Goal: Task Accomplishment & Management: Complete application form

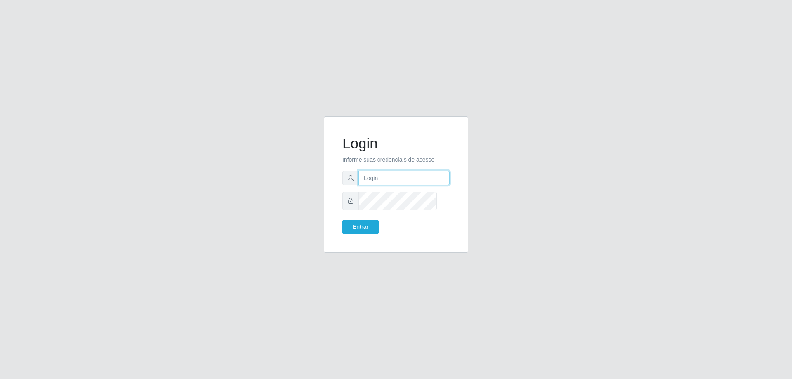
click at [417, 185] on input "text" at bounding box center [404, 178] width 91 height 14
type input "[PERSON_NAME][EMAIL_ADDRESS][PERSON_NAME][DOMAIN_NAME]"
click at [343, 220] on button "Entrar" at bounding box center [361, 227] width 36 height 14
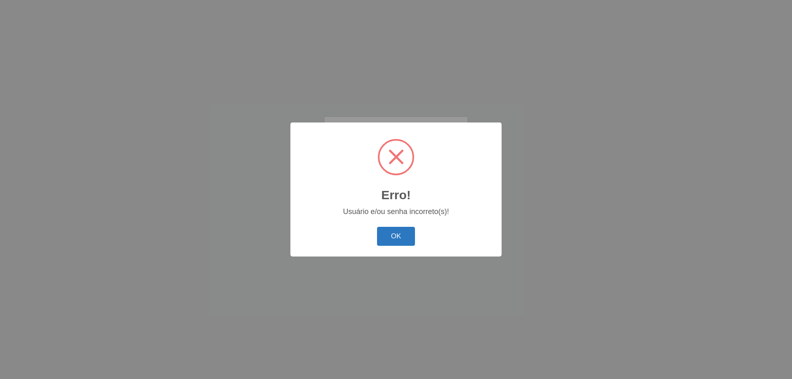
click at [389, 246] on button "OK" at bounding box center [396, 236] width 38 height 19
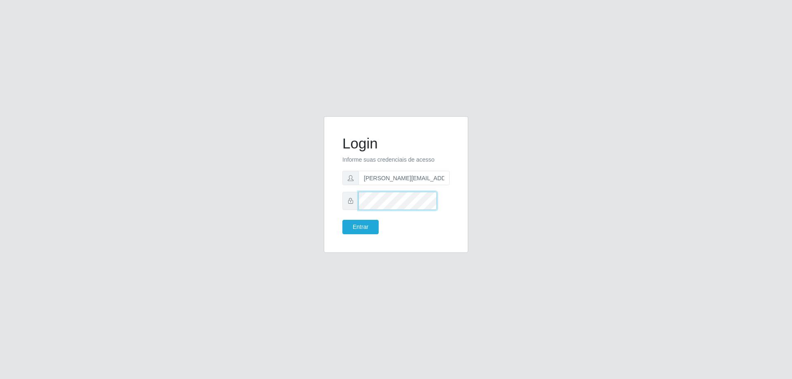
click at [343, 220] on button "Entrar" at bounding box center [361, 227] width 36 height 14
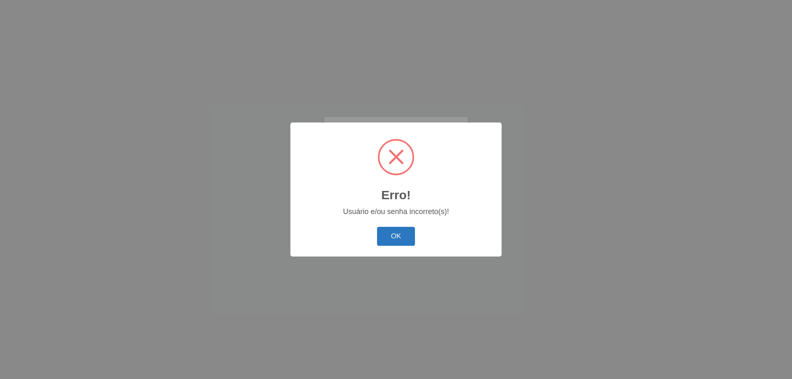
click at [390, 246] on button "OK" at bounding box center [396, 236] width 38 height 19
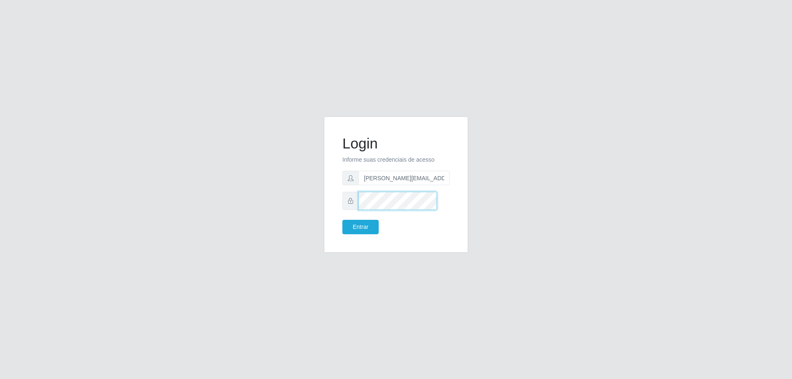
click at [364, 210] on div at bounding box center [396, 201] width 107 height 18
click at [343, 220] on button "Entrar" at bounding box center [361, 227] width 36 height 14
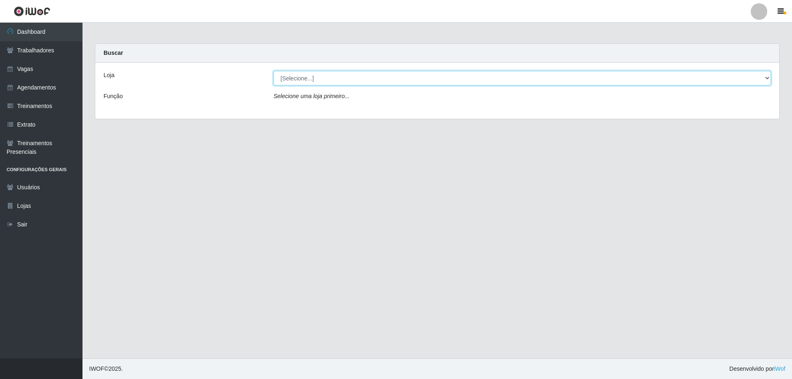
click at [336, 85] on select "[Selecione...] [GEOGRAPHIC_DATA][PERSON_NAME][GEOGRAPHIC_DATA][PERSON_NAME]" at bounding box center [523, 78] width 498 height 14
select select "524"
click at [274, 78] on select "[Selecione...] [GEOGRAPHIC_DATA][PERSON_NAME][GEOGRAPHIC_DATA][PERSON_NAME]" at bounding box center [523, 78] width 498 height 14
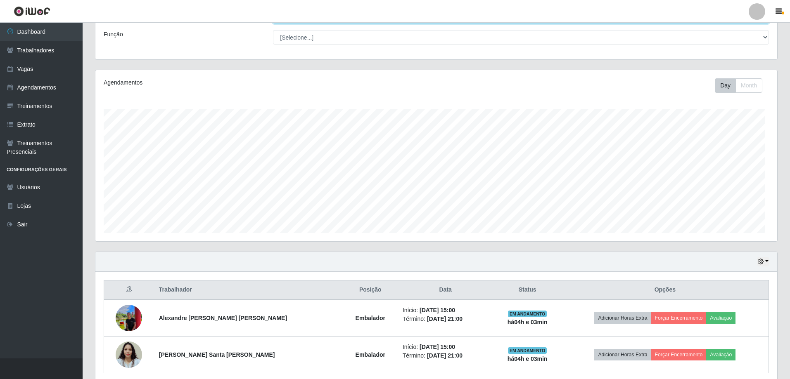
scroll to position [155, 0]
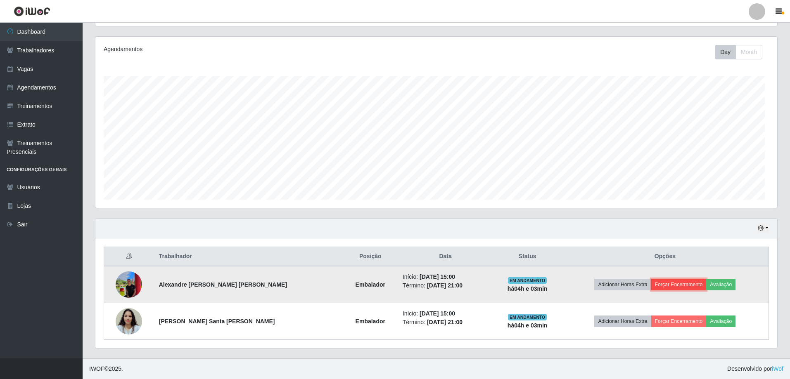
click at [691, 279] on button "Forçar Encerramento" at bounding box center [678, 285] width 55 height 12
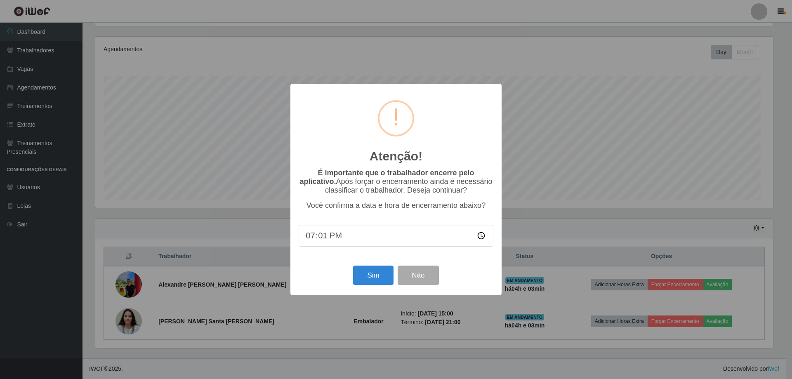
type input "19:13"
click at [358, 285] on button "Sim" at bounding box center [373, 275] width 40 height 19
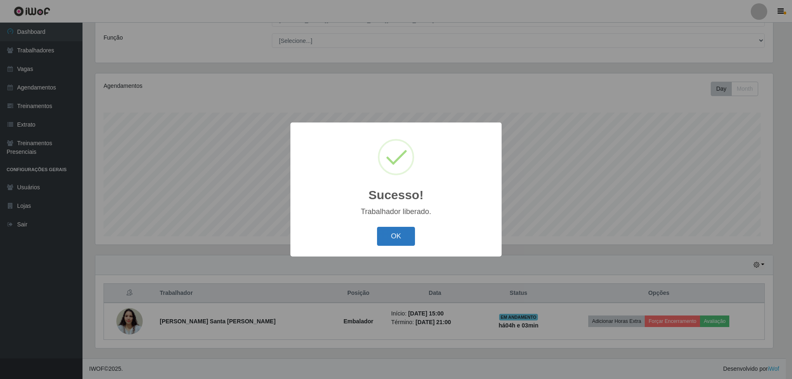
click at [380, 246] on button "OK" at bounding box center [396, 236] width 38 height 19
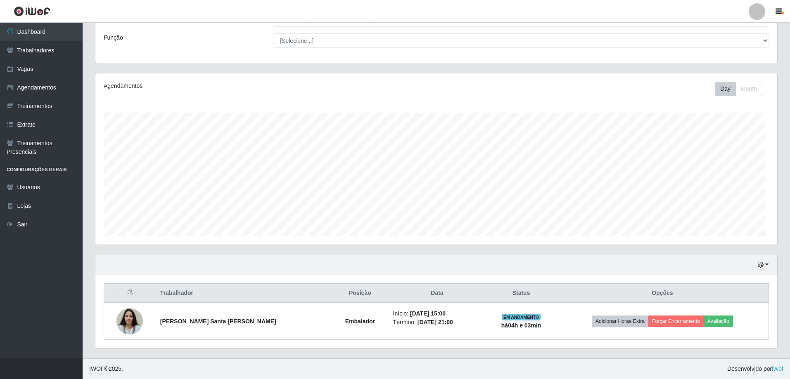
scroll to position [112, 0]
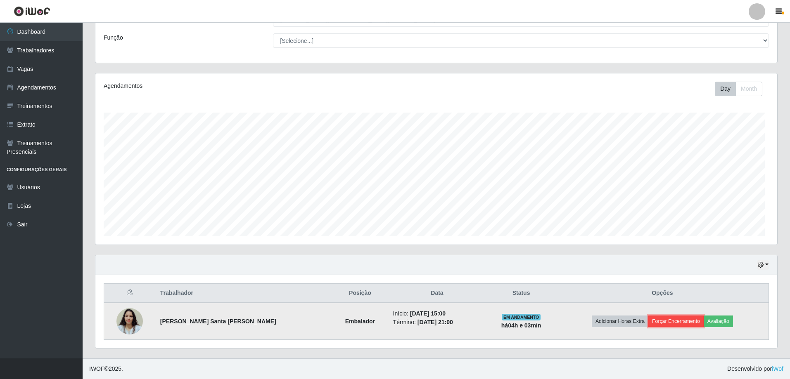
click at [676, 317] on button "Forçar Encerramento" at bounding box center [675, 322] width 55 height 12
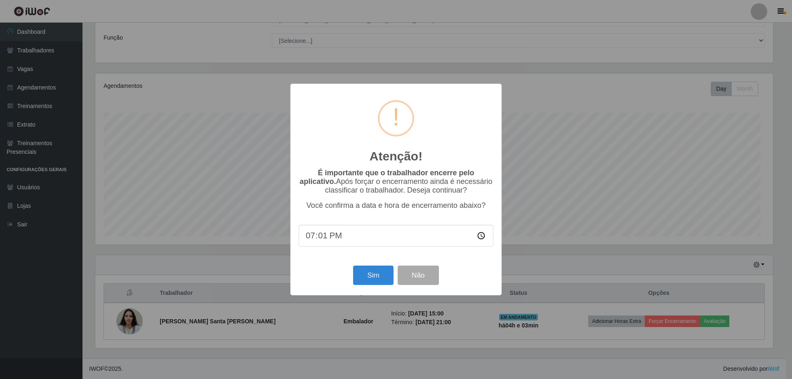
type input "19:13"
click at [355, 285] on button "Sim" at bounding box center [373, 275] width 40 height 19
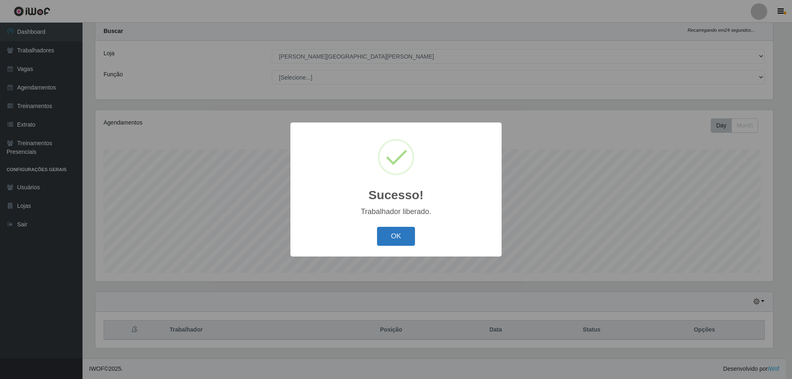
click at [395, 246] on button "OK" at bounding box center [396, 236] width 38 height 19
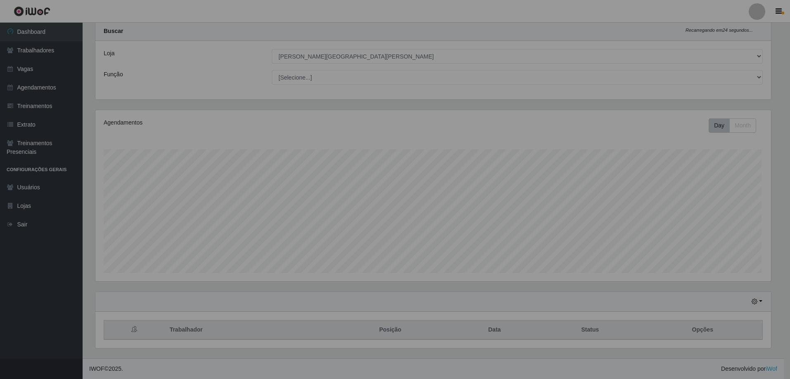
scroll to position [179, 681]
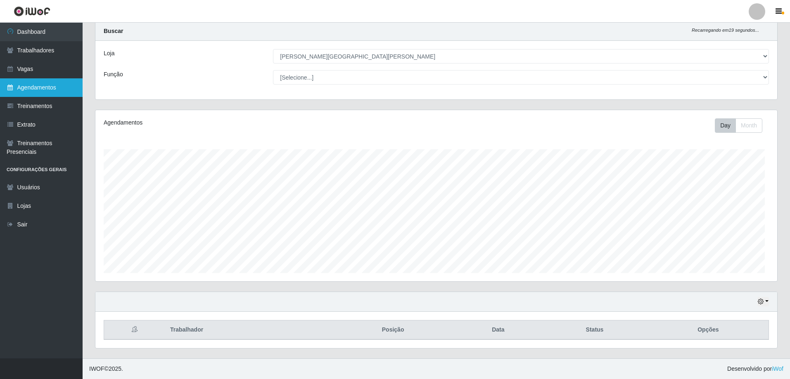
click at [30, 97] on link "Agendamentos" at bounding box center [41, 87] width 83 height 19
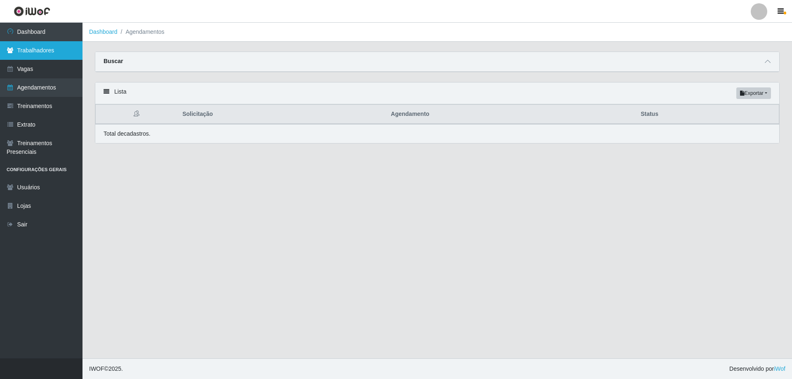
click at [50, 60] on link "Trabalhadores" at bounding box center [41, 50] width 83 height 19
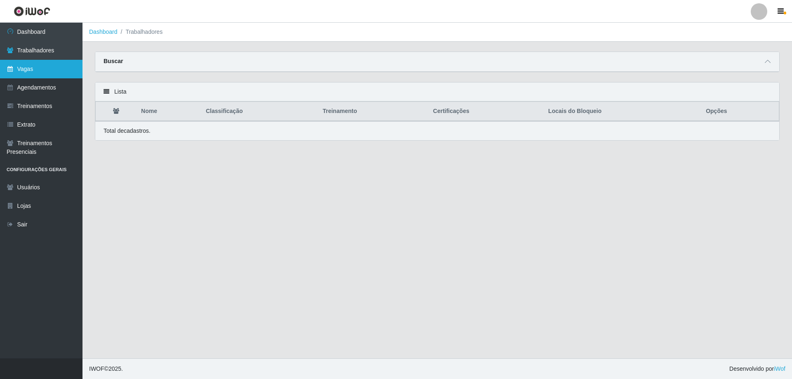
click at [28, 77] on link "Vagas" at bounding box center [41, 69] width 83 height 19
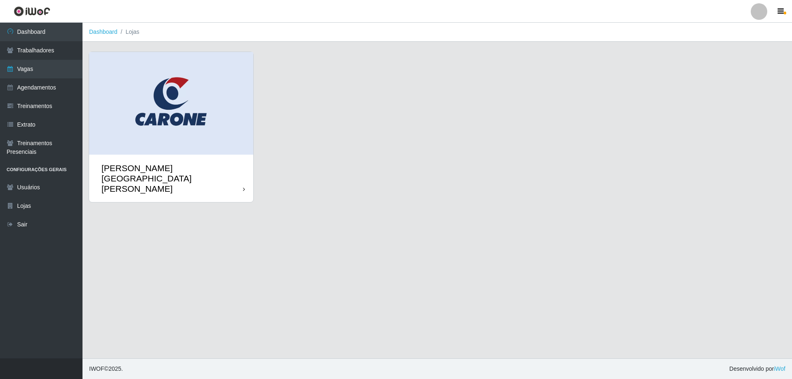
click at [182, 163] on div "[PERSON_NAME][GEOGRAPHIC_DATA][PERSON_NAME]" at bounding box center [173, 178] width 142 height 31
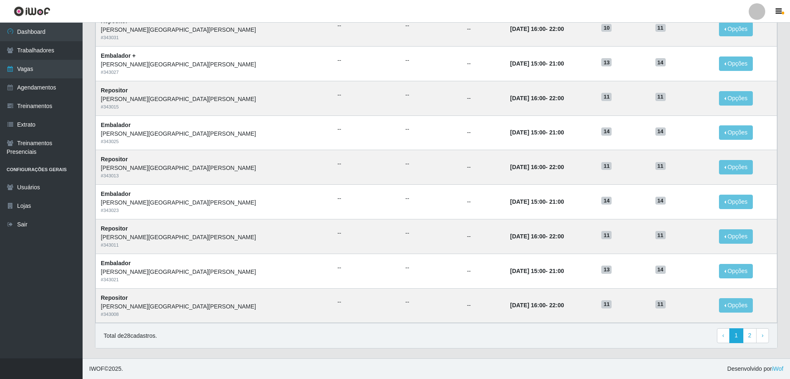
scroll to position [481, 0]
click at [43, 78] on link "Vagas" at bounding box center [41, 69] width 83 height 19
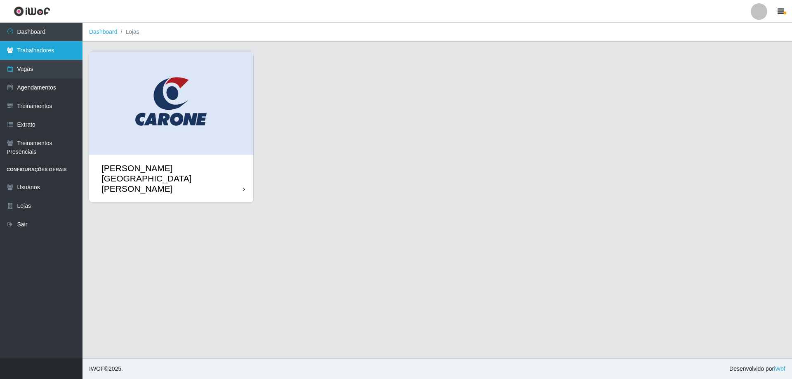
drag, startPoint x: 56, startPoint y: 64, endPoint x: 56, endPoint y: 69, distance: 5.4
click at [57, 60] on link "Trabalhadores" at bounding box center [41, 50] width 83 height 19
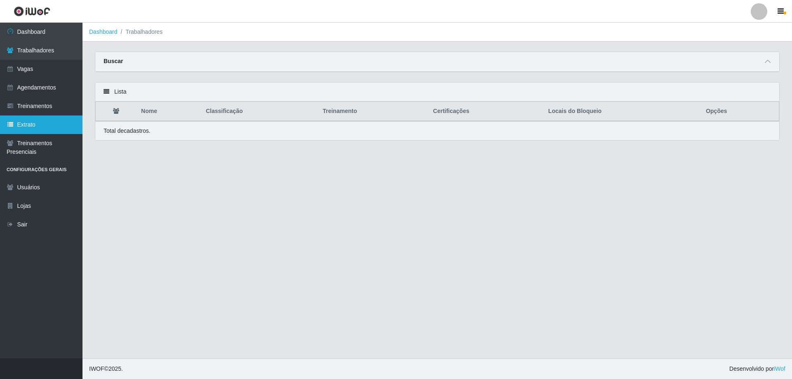
click at [28, 134] on link "Extrato" at bounding box center [41, 125] width 83 height 19
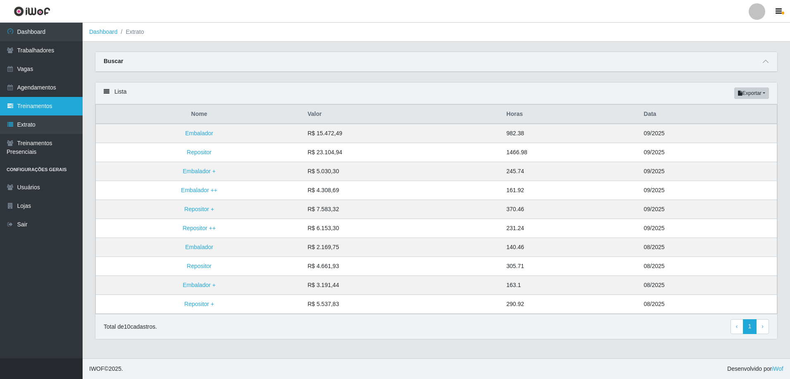
click at [46, 116] on link "Treinamentos" at bounding box center [41, 106] width 83 height 19
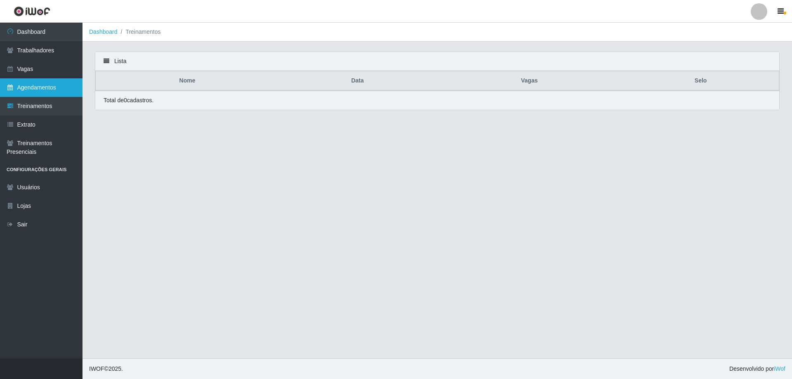
click at [45, 97] on link "Agendamentos" at bounding box center [41, 87] width 83 height 19
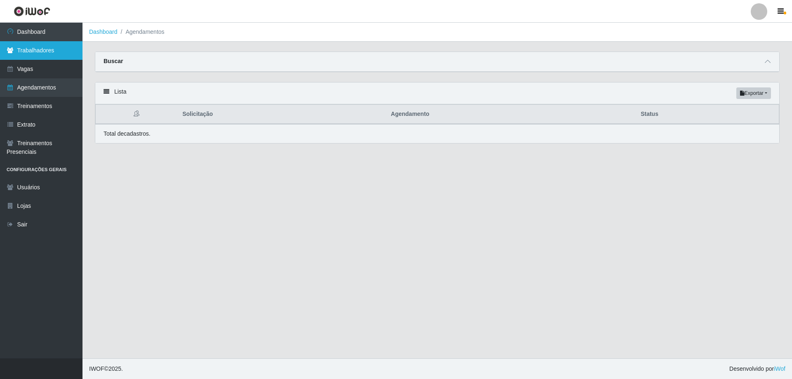
click at [40, 48] on link "Trabalhadores" at bounding box center [41, 50] width 83 height 19
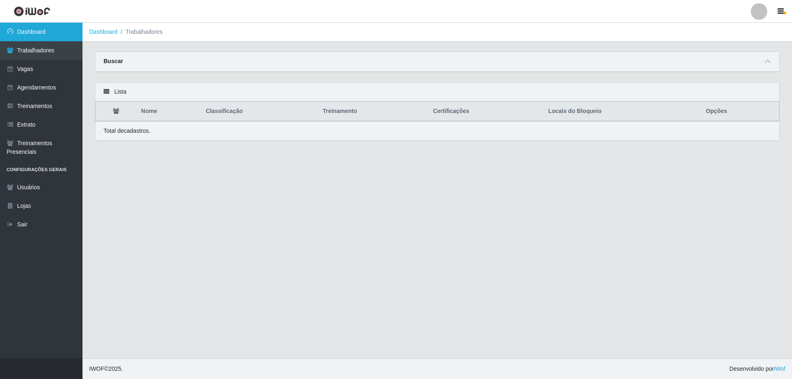
click at [41, 33] on link "Dashboard" at bounding box center [41, 32] width 83 height 19
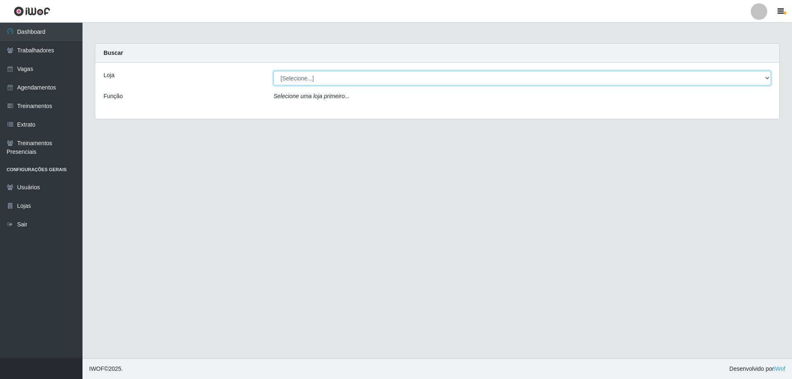
click at [339, 85] on select "[Selecione...] [GEOGRAPHIC_DATA][PERSON_NAME][GEOGRAPHIC_DATA][PERSON_NAME]" at bounding box center [523, 78] width 498 height 14
select select "524"
click at [274, 78] on select "[Selecione...] [GEOGRAPHIC_DATA][PERSON_NAME][GEOGRAPHIC_DATA][PERSON_NAME]" at bounding box center [523, 78] width 498 height 14
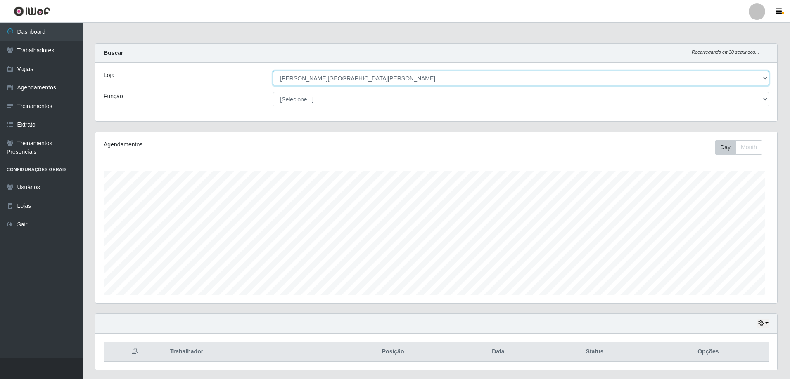
scroll to position [179, 681]
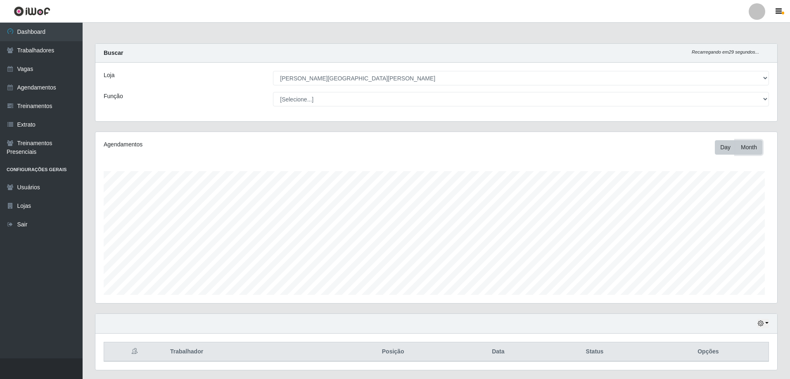
click at [738, 155] on button "Month" at bounding box center [748, 147] width 27 height 14
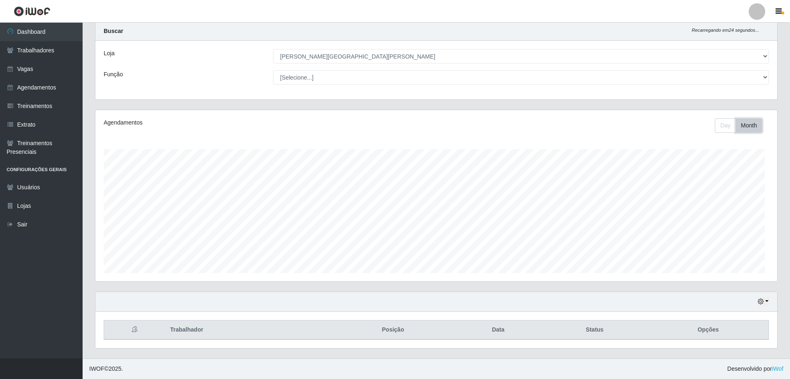
scroll to position [69, 0]
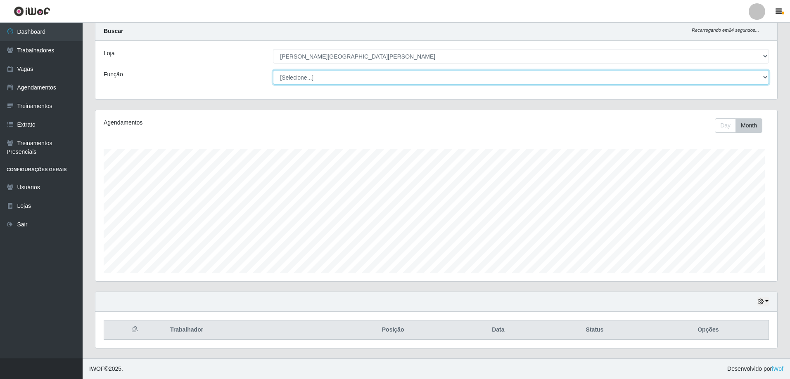
click at [312, 70] on select "[Selecione...] Embalador Embalador + Embalador ++ Repositor Repositor + Reposit…" at bounding box center [521, 77] width 496 height 14
click at [274, 70] on select "[Selecione...] Embalador Embalador + Embalador ++ Repositor Repositor + Reposit…" at bounding box center [521, 77] width 496 height 14
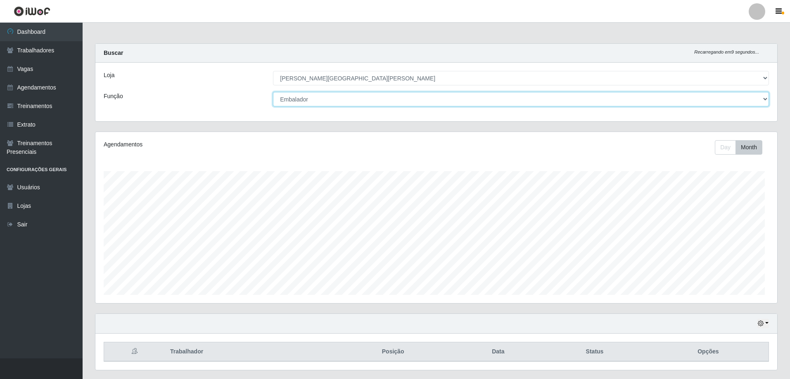
click at [320, 106] on select "[Selecione...] Embalador Embalador + Embalador ++ Repositor Repositor + Reposit…" at bounding box center [521, 99] width 496 height 14
select select "70"
click at [274, 104] on select "[Selecione...] Embalador Embalador + Embalador ++ Repositor Repositor + Reposit…" at bounding box center [521, 99] width 496 height 14
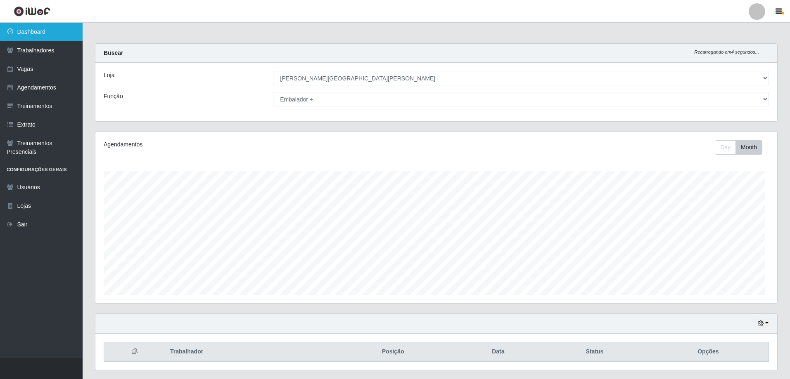
click at [45, 33] on link "Dashboard" at bounding box center [41, 32] width 83 height 19
click at [45, 36] on link "Dashboard" at bounding box center [41, 32] width 83 height 19
click at [42, 57] on link "Trabalhadores" at bounding box center [41, 50] width 83 height 19
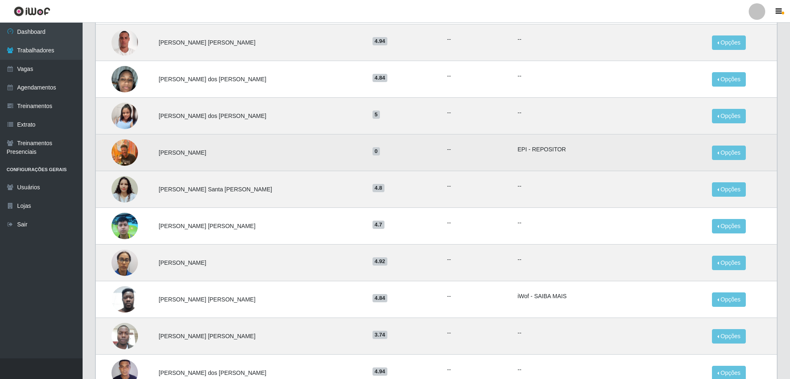
scroll to position [171, 0]
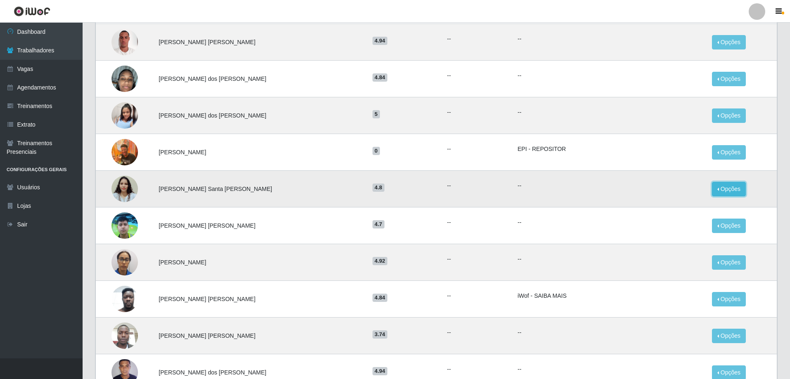
click at [733, 196] on button "Opções" at bounding box center [729, 189] width 34 height 14
click at [738, 196] on button "Opções" at bounding box center [729, 189] width 34 height 14
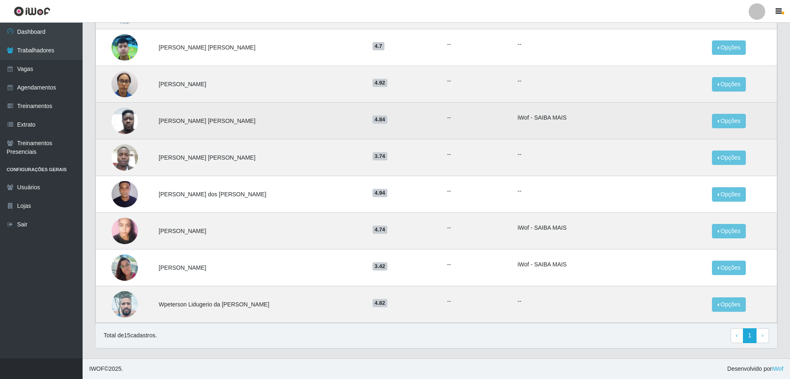
scroll to position [377, 0]
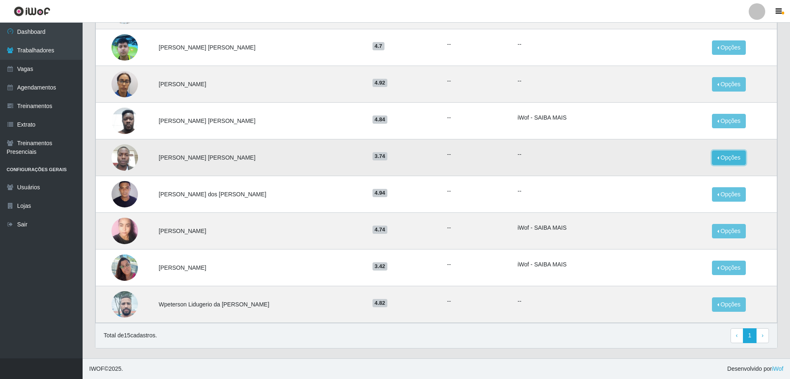
click at [725, 165] on button "Opções" at bounding box center [729, 158] width 34 height 14
drag, startPoint x: 725, startPoint y: 180, endPoint x: 645, endPoint y: 181, distance: 80.1
click at [725, 165] on button "Opções" at bounding box center [729, 158] width 34 height 14
click at [242, 176] on td "[PERSON_NAME] [PERSON_NAME]" at bounding box center [261, 157] width 214 height 37
click at [117, 175] on img at bounding box center [124, 157] width 26 height 35
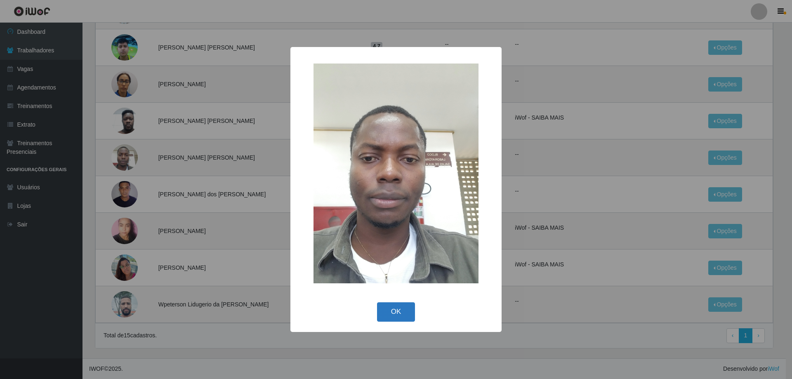
click at [388, 303] on button "OK" at bounding box center [396, 312] width 38 height 19
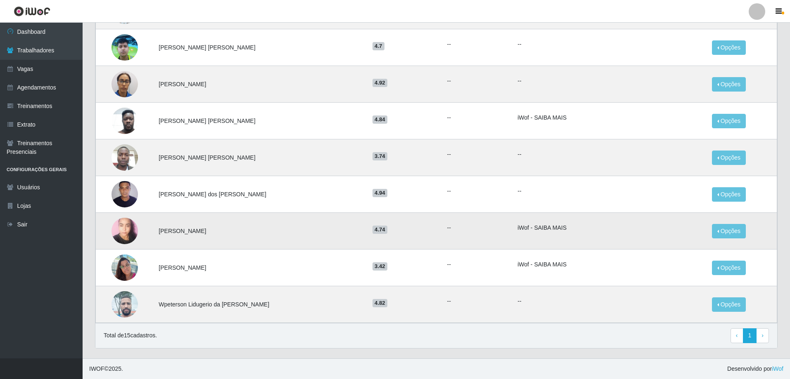
scroll to position [418, 0]
click at [45, 215] on link "Lojas" at bounding box center [41, 206] width 83 height 19
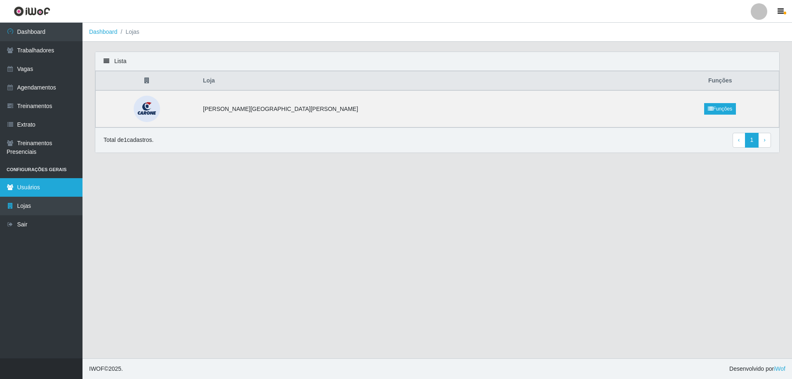
click at [42, 197] on link "Usuários" at bounding box center [41, 187] width 83 height 19
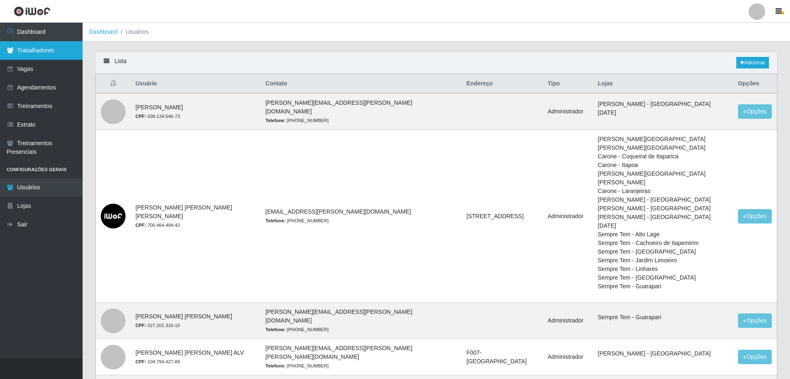
click at [42, 55] on link "Trabalhadores" at bounding box center [41, 50] width 83 height 19
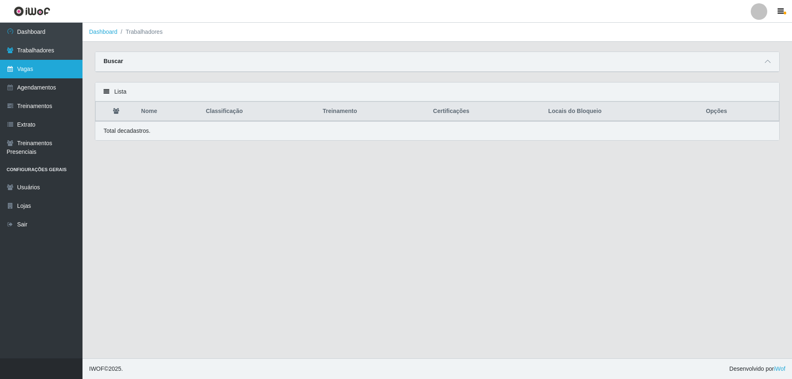
click at [63, 78] on link "Vagas" at bounding box center [41, 69] width 83 height 19
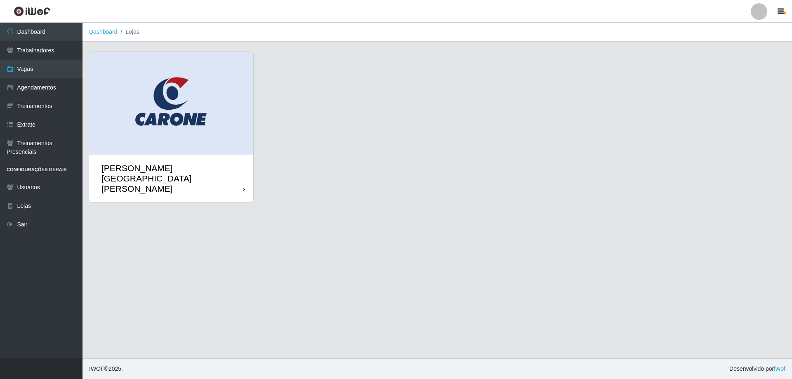
click at [164, 163] on div "[PERSON_NAME][GEOGRAPHIC_DATA][PERSON_NAME]" at bounding box center [173, 178] width 142 height 31
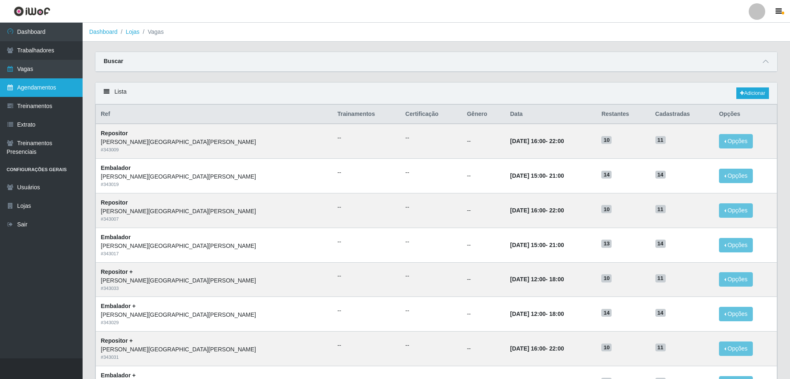
click at [35, 97] on link "Agendamentos" at bounding box center [41, 87] width 83 height 19
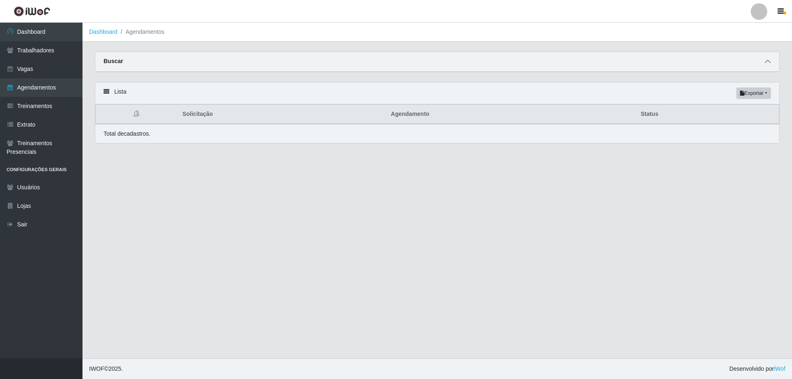
click at [768, 64] on icon at bounding box center [768, 62] width 6 height 6
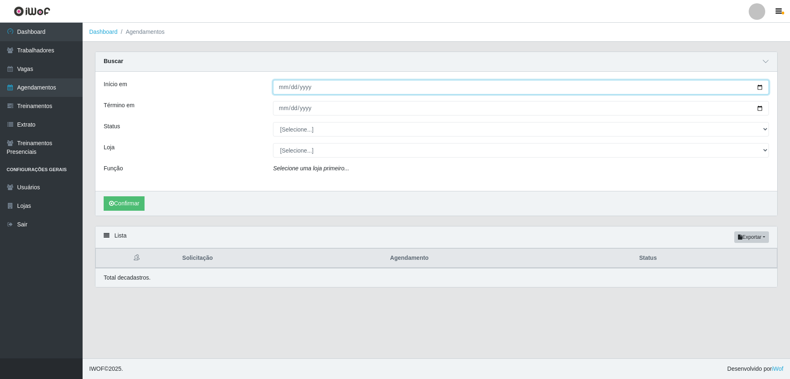
click at [402, 95] on input "Início em" at bounding box center [521, 87] width 496 height 14
drag, startPoint x: 320, startPoint y: 106, endPoint x: 320, endPoint y: 99, distance: 7.0
click at [320, 95] on input "Início em" at bounding box center [521, 87] width 496 height 14
click at [319, 95] on input "Início em" at bounding box center [521, 87] width 496 height 14
click at [335, 95] on input "Início em" at bounding box center [521, 87] width 496 height 14
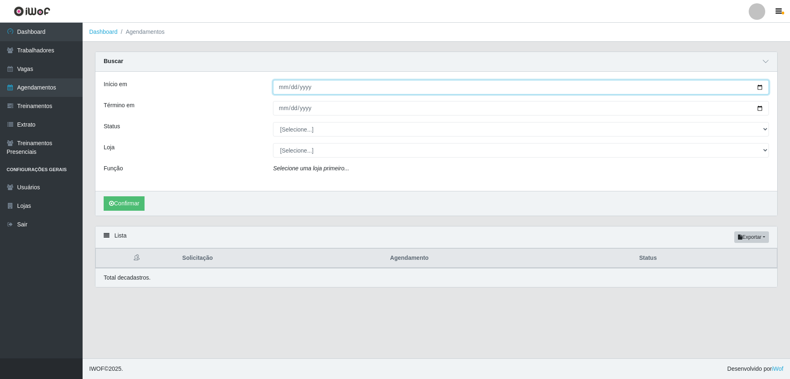
click at [335, 95] on input "Início em" at bounding box center [521, 87] width 496 height 14
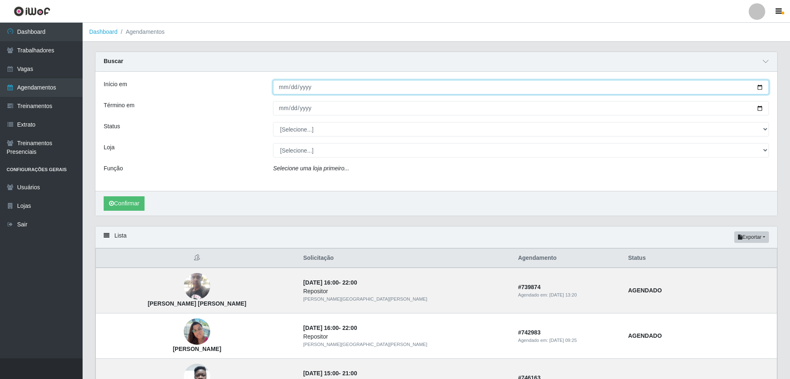
click at [753, 95] on input "Início em" at bounding box center [521, 87] width 496 height 14
type input "[DATE]"
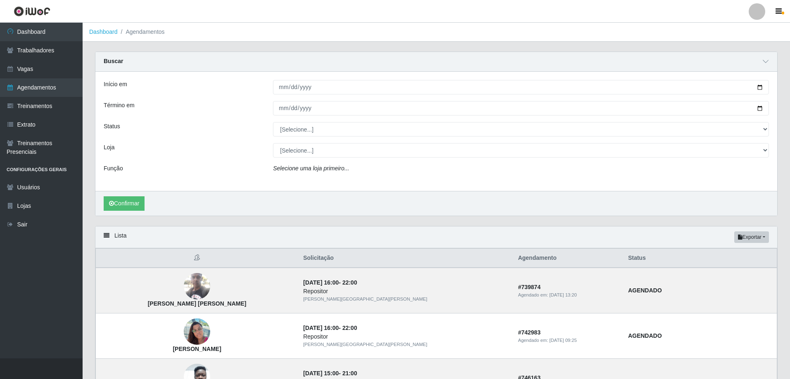
click at [139, 216] on div "Confirmar" at bounding box center [435, 203] width 681 height 25
click at [132, 211] on button "Confirmar" at bounding box center [124, 203] width 41 height 14
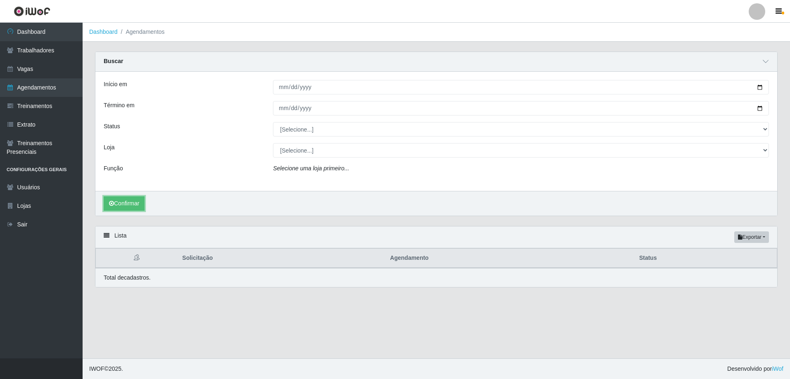
scroll to position [6, 0]
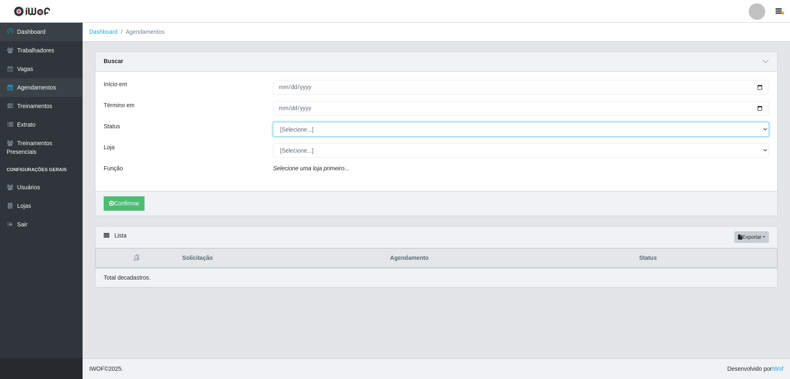
click at [310, 137] on select "[Selecione...] AGENDADO AGUARDANDO LIBERAR EM ANDAMENTO EM REVISÃO FINALIZADO C…" at bounding box center [521, 129] width 496 height 14
select select "FINALIZADO"
click at [274, 137] on select "[Selecione...] AGENDADO AGUARDANDO LIBERAR EM ANDAMENTO EM REVISÃO FINALIZADO C…" at bounding box center [521, 129] width 496 height 14
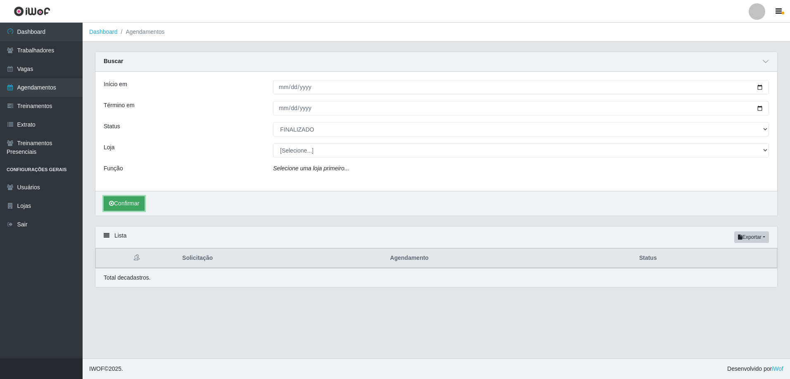
click at [138, 211] on button "Confirmar" at bounding box center [124, 203] width 41 height 14
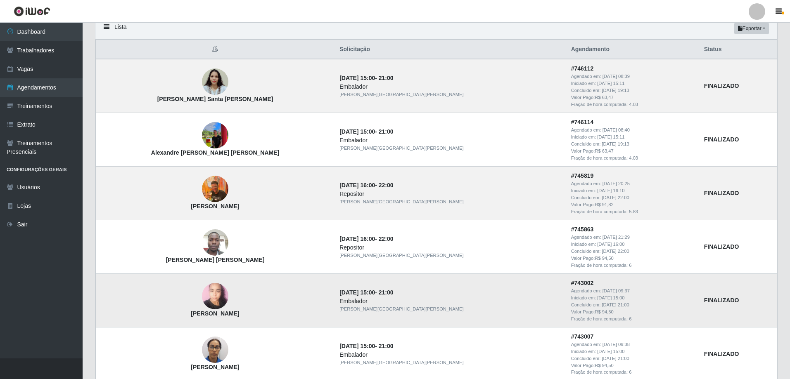
scroll to position [208, 0]
